Goal: Transaction & Acquisition: Purchase product/service

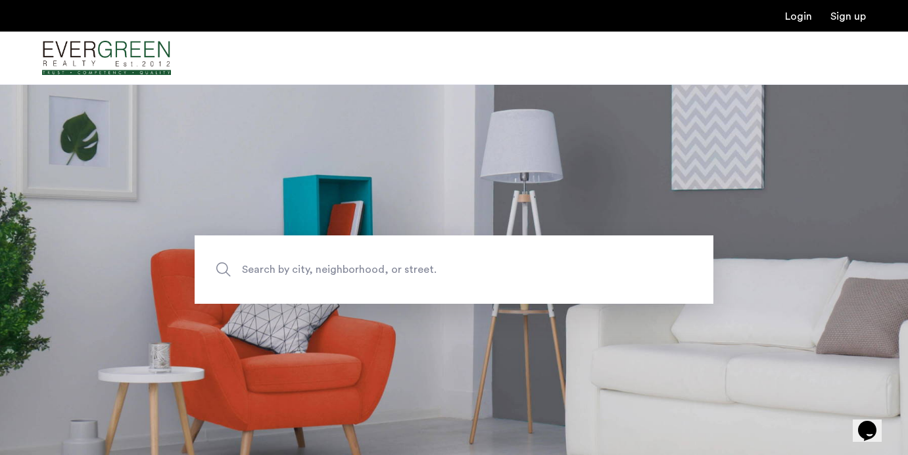
click at [805, 21] on link "Login" at bounding box center [798, 16] width 27 height 11
click at [854, 18] on link "Sign up" at bounding box center [848, 16] width 36 height 11
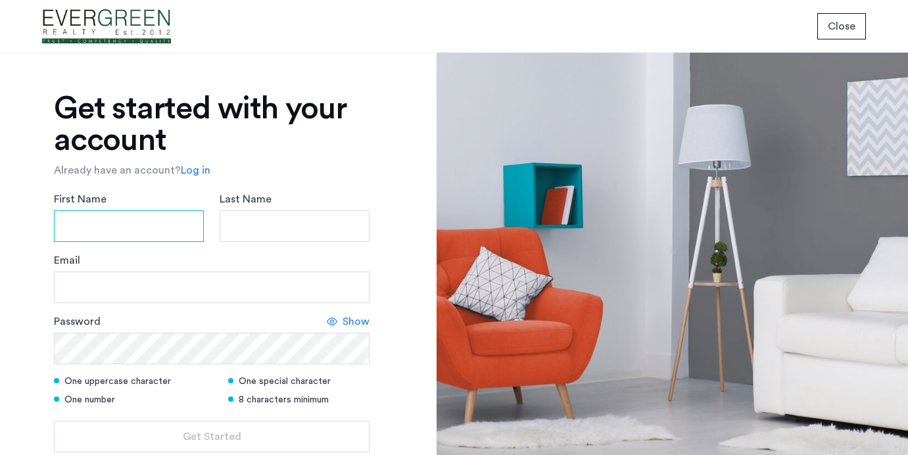
click at [91, 239] on input "First Name" at bounding box center [129, 226] width 150 height 32
type input "*****"
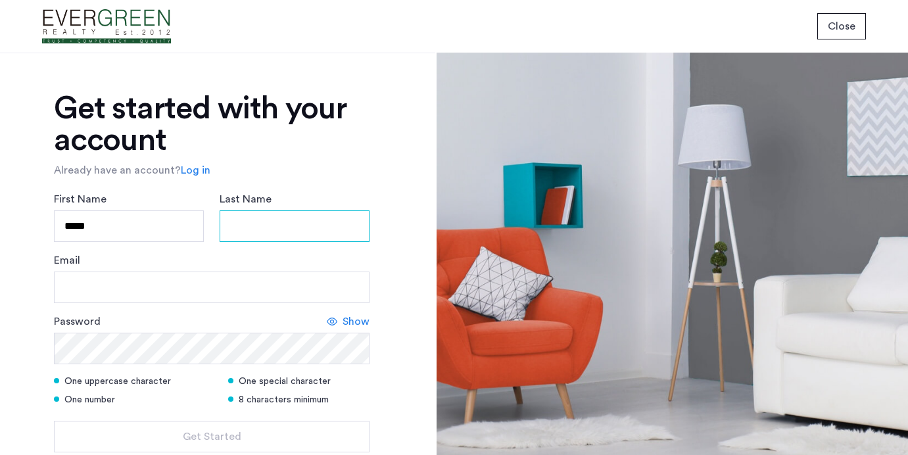
type input "******"
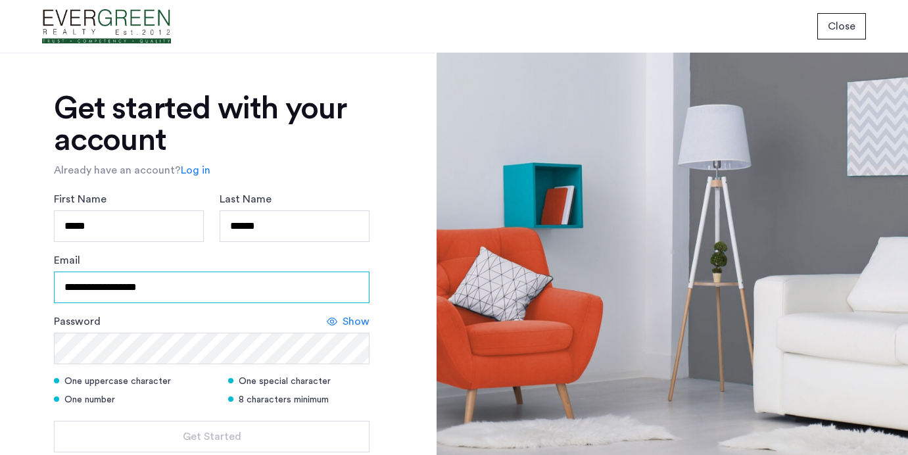
click at [178, 287] on input "**********" at bounding box center [212, 288] width 316 height 32
type input "**********"
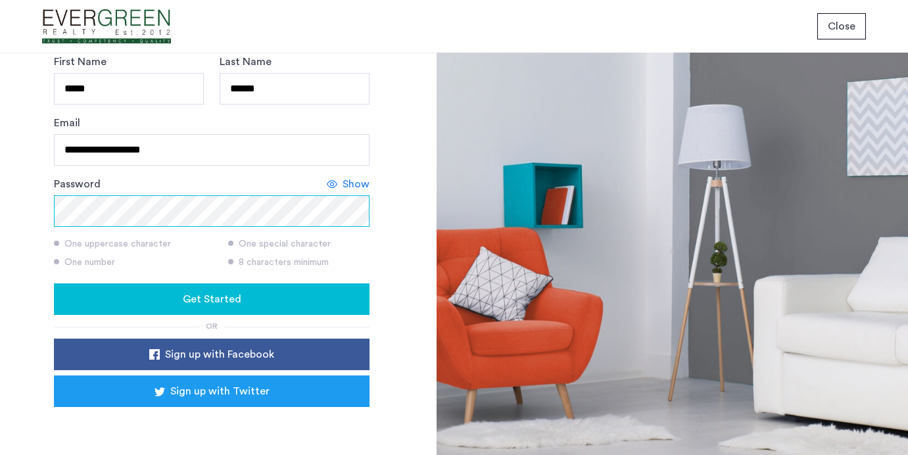
scroll to position [167, 0]
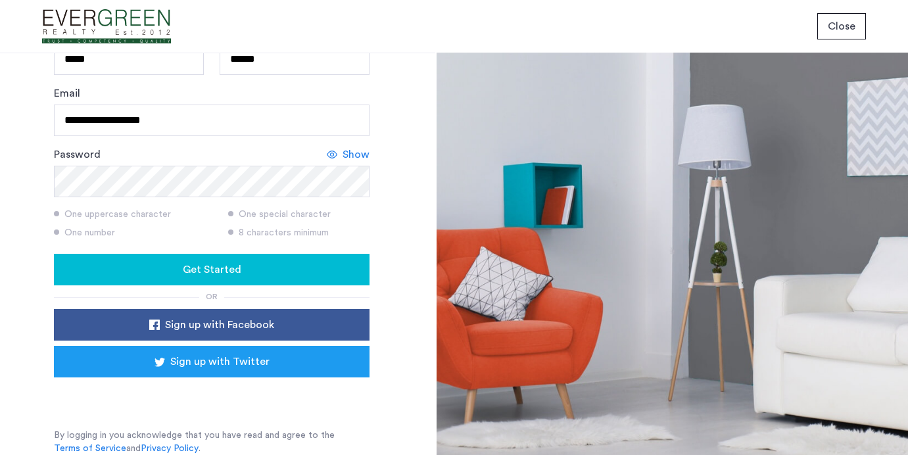
click at [137, 259] on button "Get Started" at bounding box center [212, 270] width 316 height 32
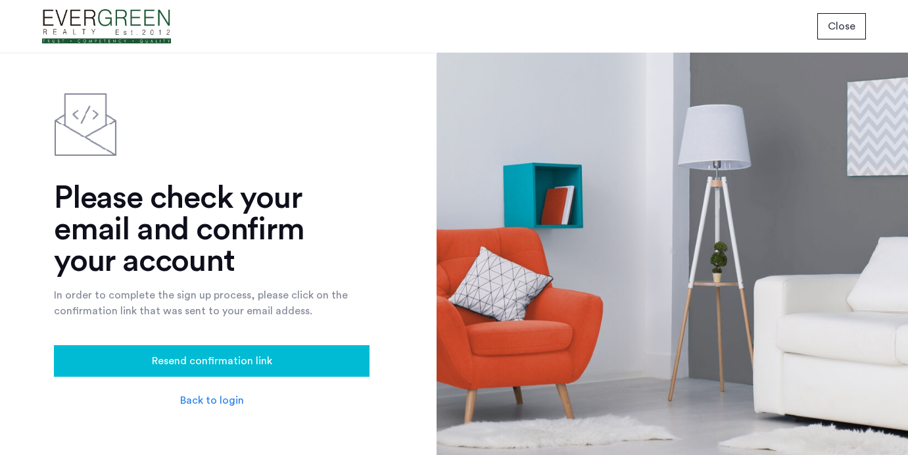
click at [844, 25] on span "Close" at bounding box center [842, 26] width 28 height 16
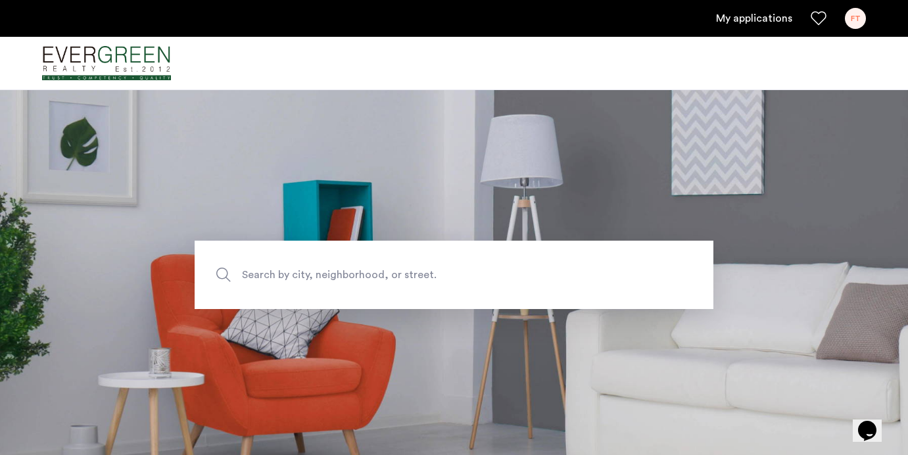
click at [860, 17] on div "FT" at bounding box center [855, 18] width 21 height 21
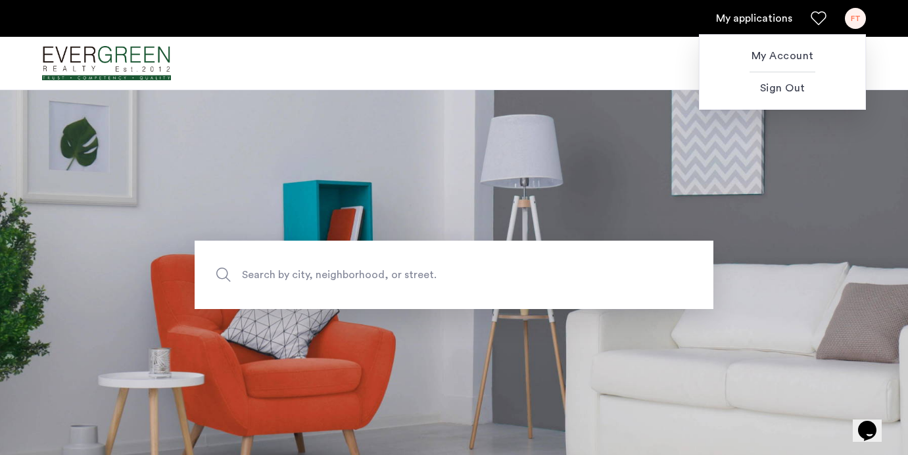
click at [467, 191] on div at bounding box center [454, 227] width 908 height 455
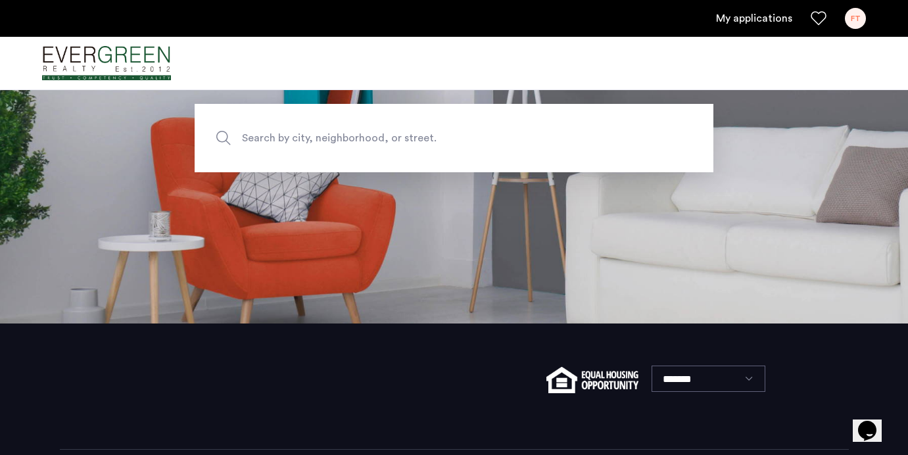
scroll to position [133, 0]
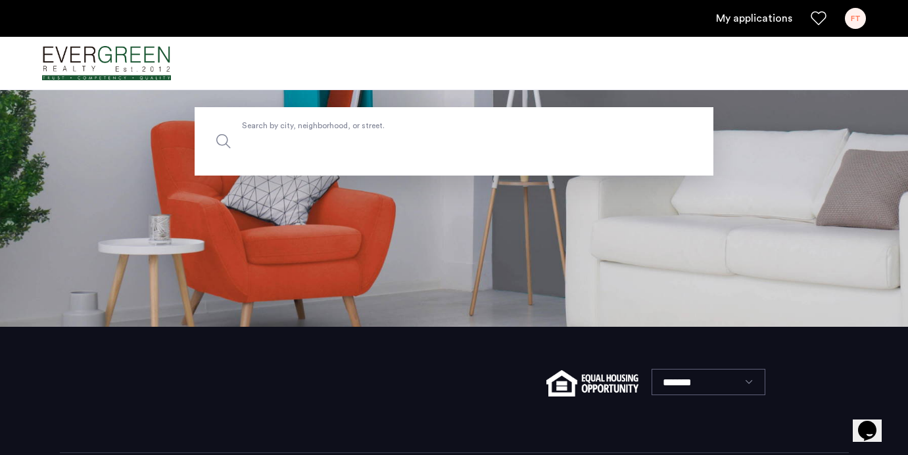
click at [372, 153] on input "Search by city, neighborhood, or street." at bounding box center [454, 141] width 519 height 68
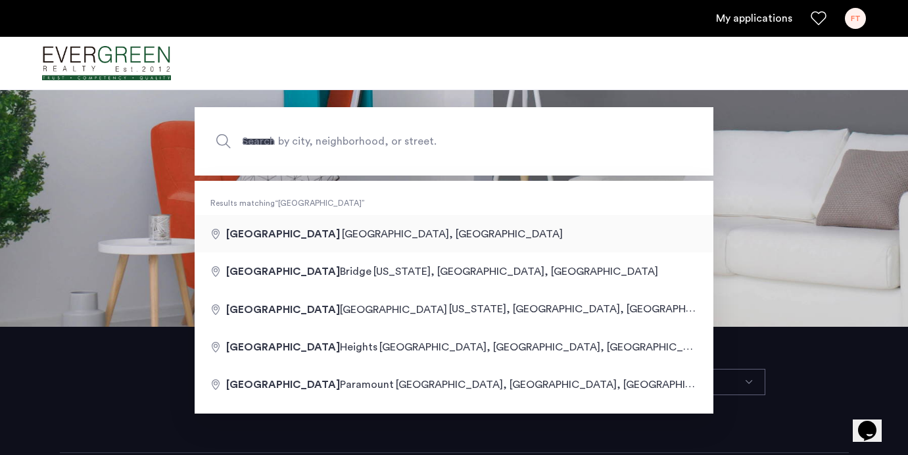
type input "**********"
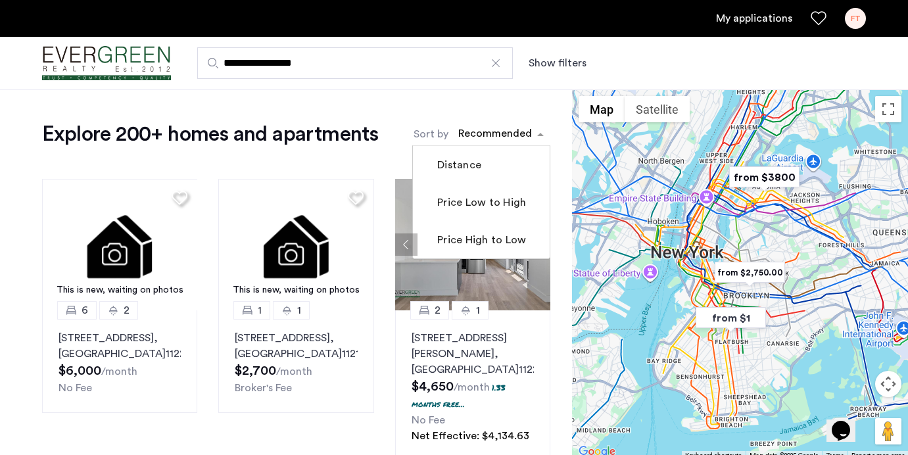
click at [512, 131] on div "sort-apartment" at bounding box center [495, 136] width 78 height 18
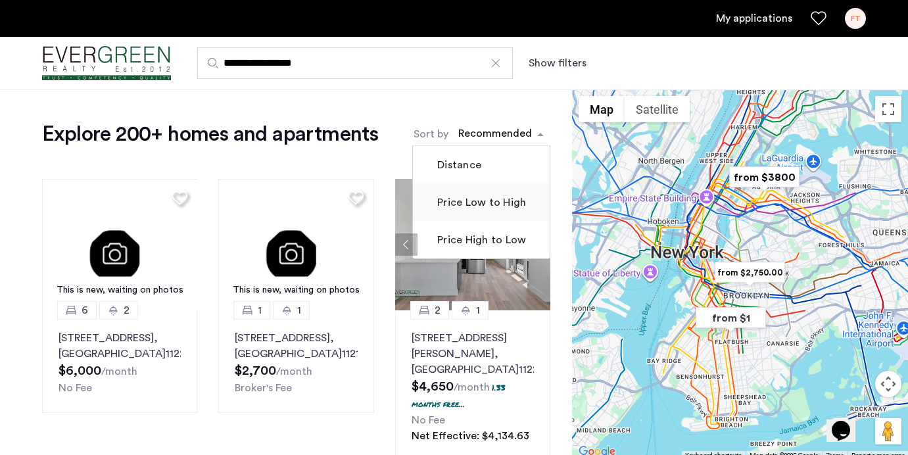
click at [496, 200] on label "Price Low to High" at bounding box center [480, 203] width 91 height 16
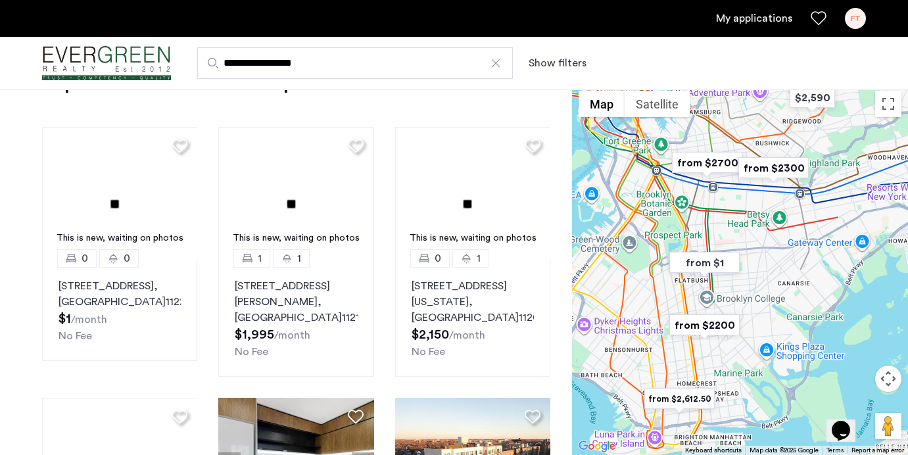
scroll to position [53, 0]
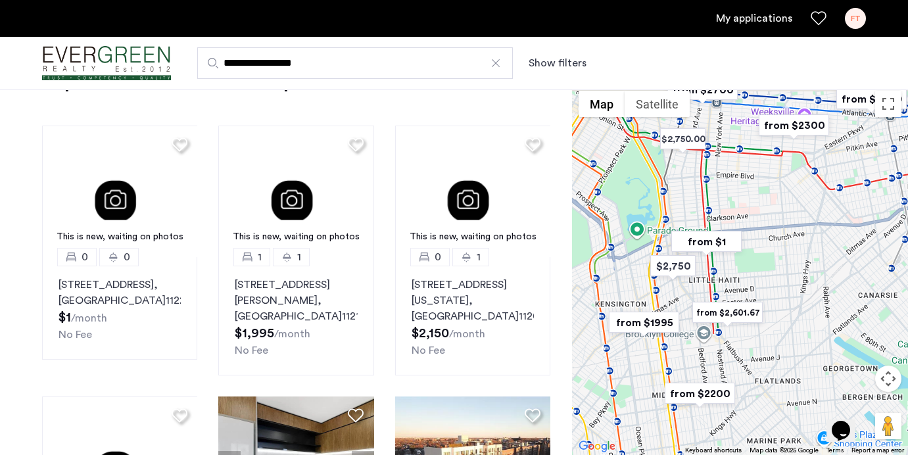
drag, startPoint x: 725, startPoint y: 160, endPoint x: 726, endPoint y: 203, distance: 43.4
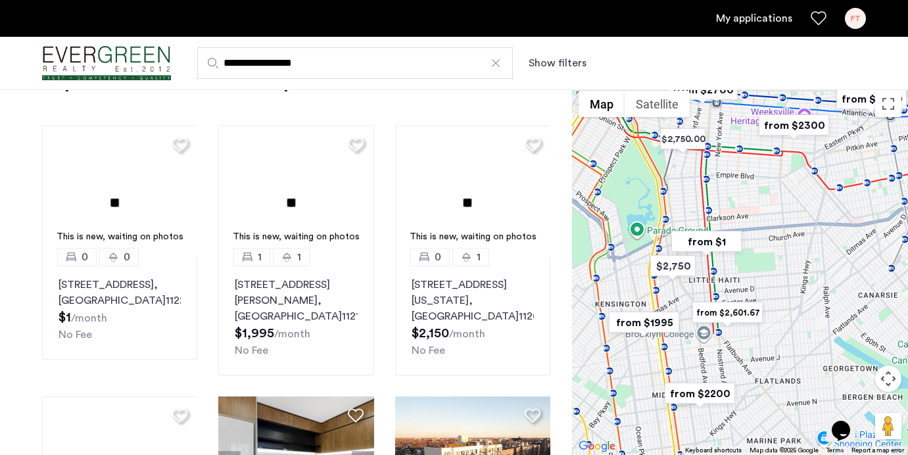
click at [726, 203] on div at bounding box center [740, 269] width 336 height 371
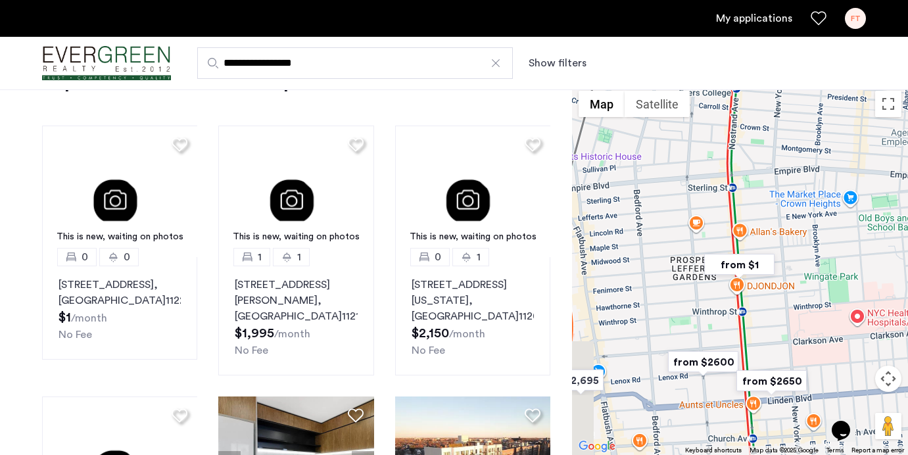
drag, startPoint x: 696, startPoint y: 323, endPoint x: 781, endPoint y: 304, distance: 87.1
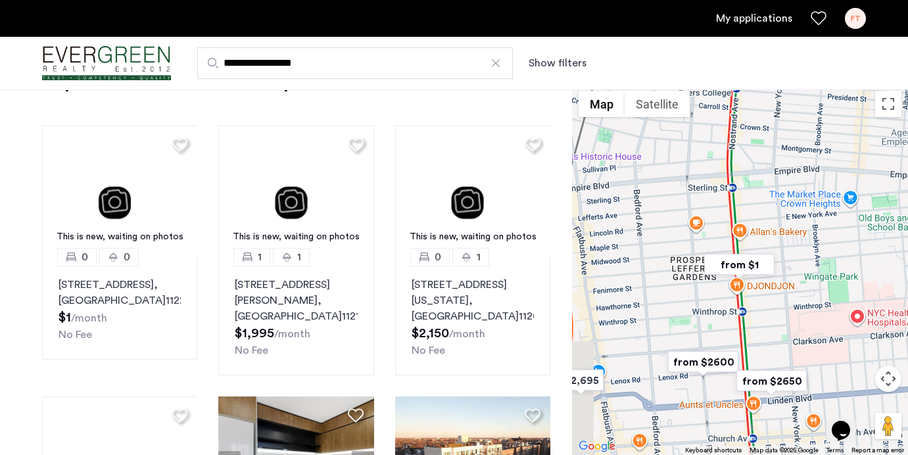
click at [780, 304] on div at bounding box center [740, 269] width 336 height 371
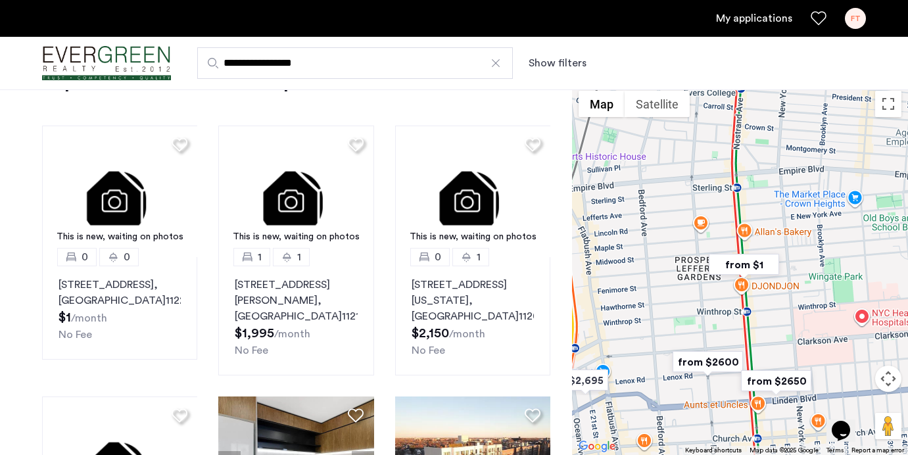
click at [745, 258] on img "from $1" at bounding box center [743, 265] width 81 height 30
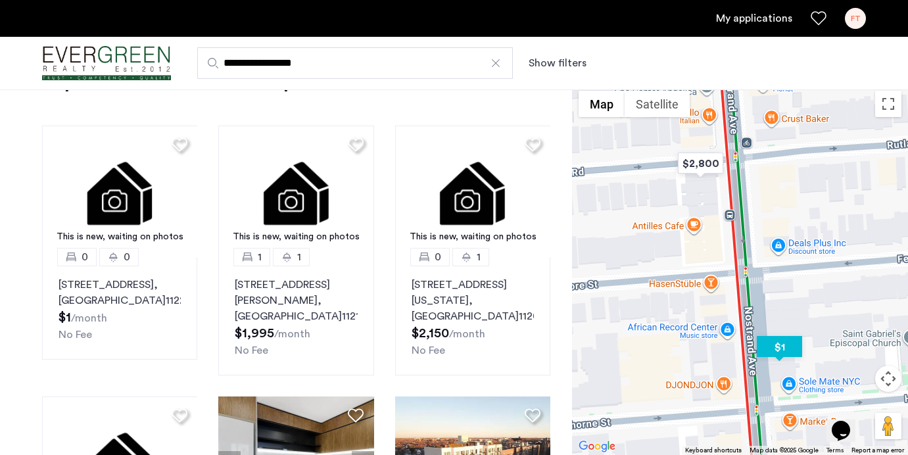
click at [779, 348] on img "$1" at bounding box center [779, 347] width 56 height 30
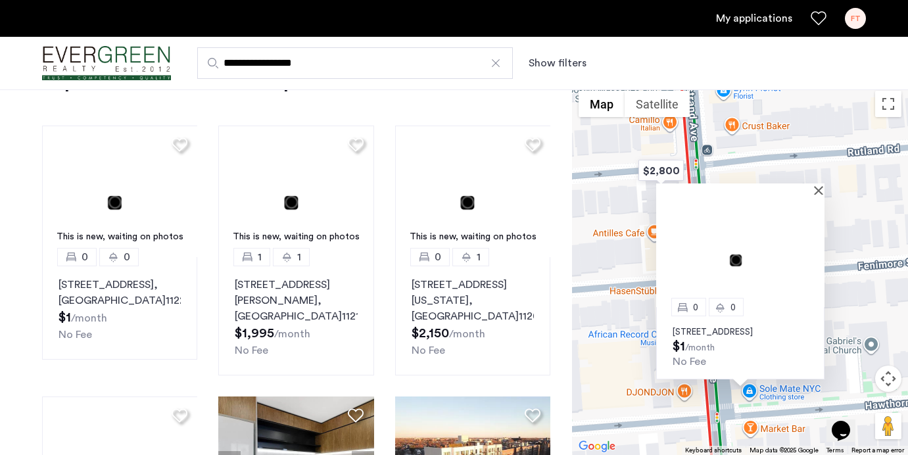
click at [733, 327] on p "1195 Nostrand Avenue, Unit 0, Brooklyn, NY 11225" at bounding box center [740, 332] width 135 height 11
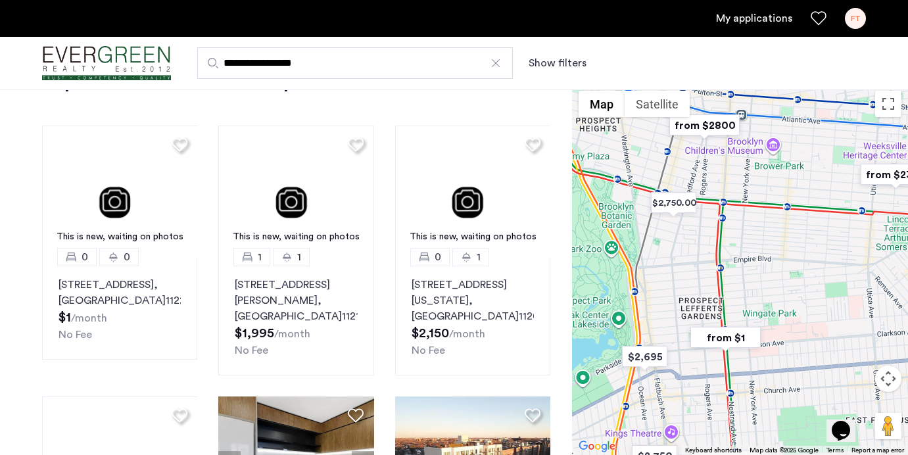
drag, startPoint x: 717, startPoint y: 279, endPoint x: 767, endPoint y: 284, distance: 49.5
click at [767, 284] on div at bounding box center [740, 269] width 336 height 371
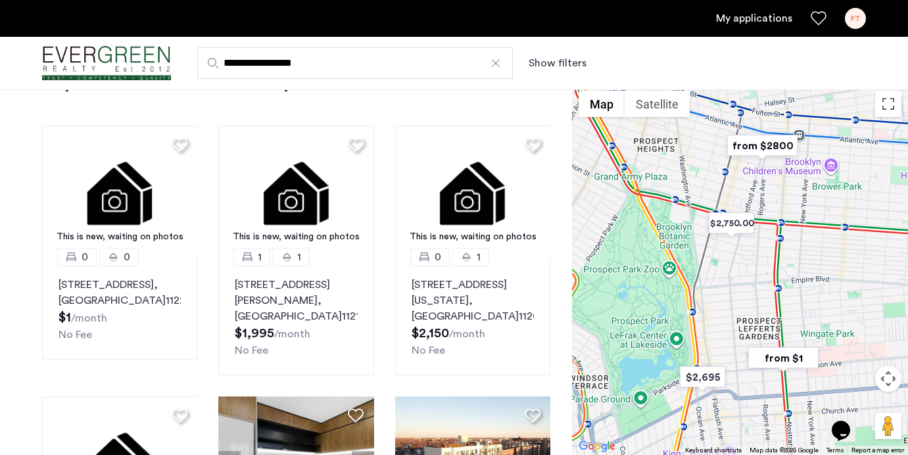
drag, startPoint x: 753, startPoint y: 272, endPoint x: 812, endPoint y: 293, distance: 62.4
click at [812, 293] on div at bounding box center [740, 269] width 336 height 371
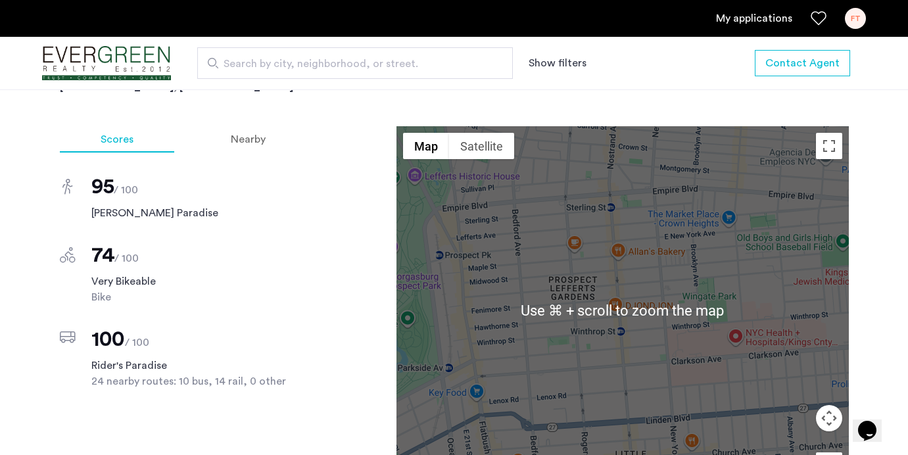
scroll to position [781, 0]
